Goal: Use online tool/utility

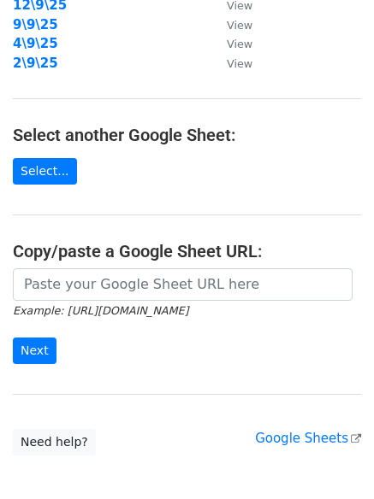
scroll to position [297, 0]
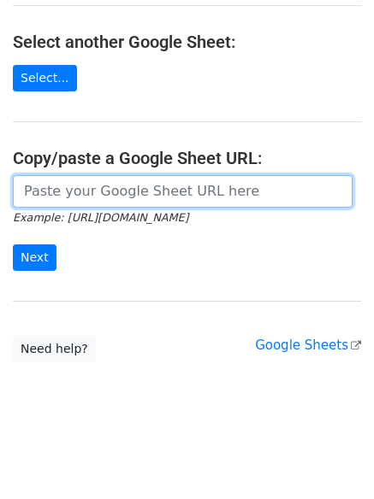
click at [137, 190] on input "url" at bounding box center [183, 191] width 340 height 33
paste input "[URL][DOMAIN_NAME]"
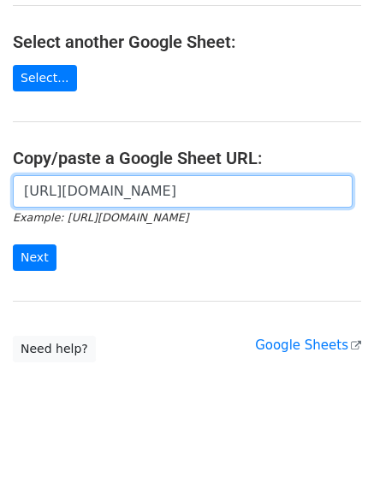
scroll to position [0, 375]
type input "[URL][DOMAIN_NAME]"
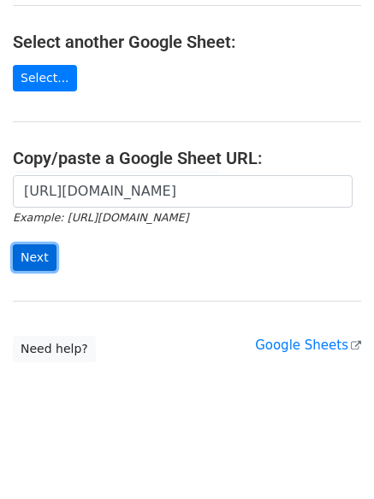
click at [24, 260] on input "Next" at bounding box center [35, 258] width 44 height 27
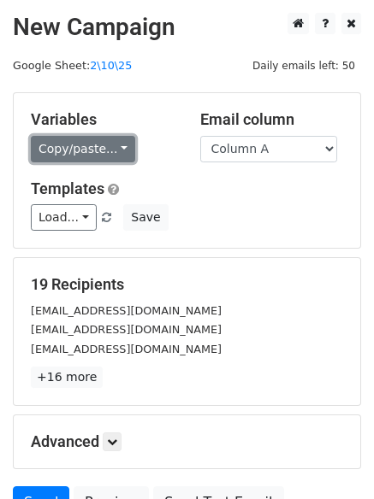
click at [94, 139] on link "Copy/paste..." at bounding box center [83, 149] width 104 height 27
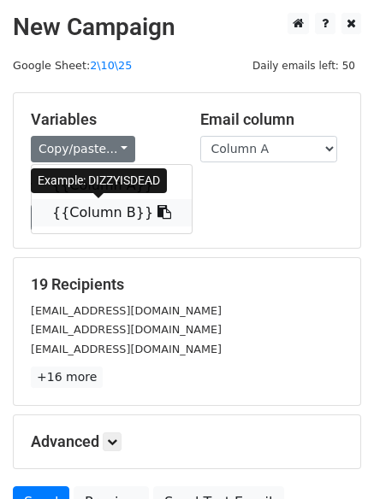
click at [89, 210] on link "{{Column B}}" at bounding box center [112, 212] width 160 height 27
